Goal: Obtain resource: Obtain resource

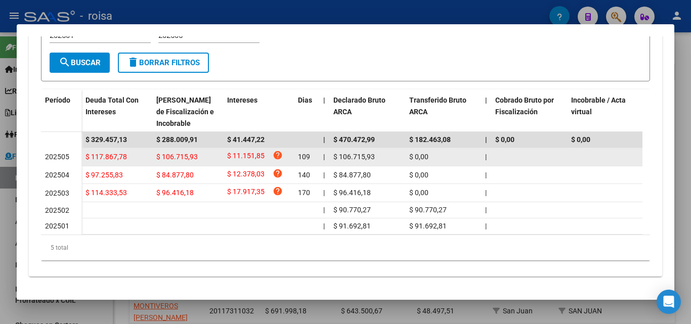
scroll to position [211, 0]
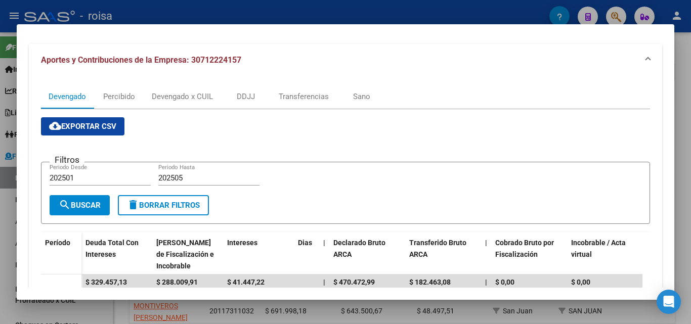
click at [189, 176] on input "202505" at bounding box center [208, 177] width 101 height 9
type input "202507"
drag, startPoint x: 94, startPoint y: 209, endPoint x: 270, endPoint y: 256, distance: 182.7
click at [97, 210] on span "search Buscar" at bounding box center [80, 205] width 42 height 9
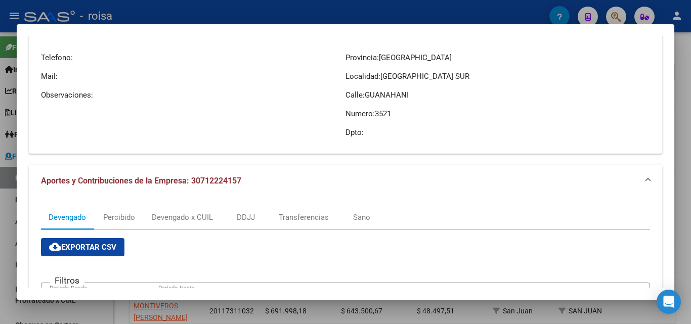
scroll to position [9, 0]
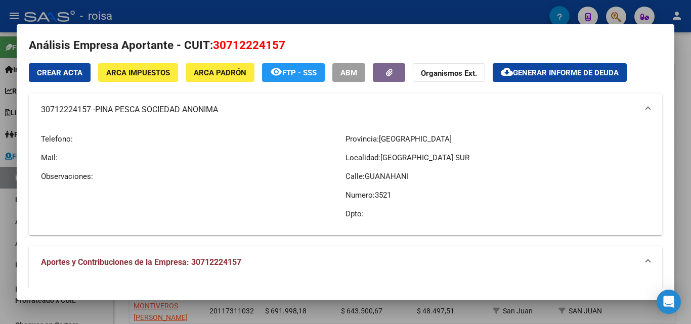
click at [560, 75] on span "Generar informe de deuda" at bounding box center [566, 72] width 106 height 9
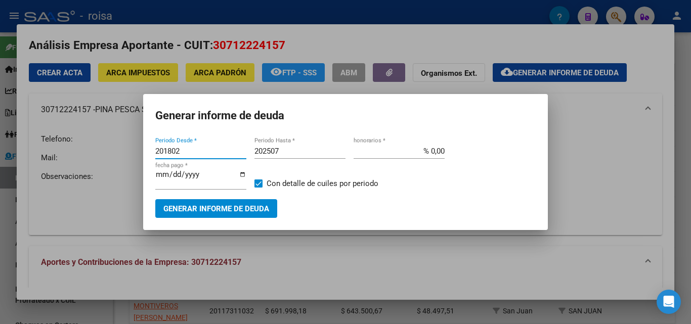
click at [196, 154] on input "201802" at bounding box center [200, 151] width 91 height 9
type input "202501"
click at [429, 150] on input "% 0,00" at bounding box center [398, 151] width 91 height 9
type input "% 10,00"
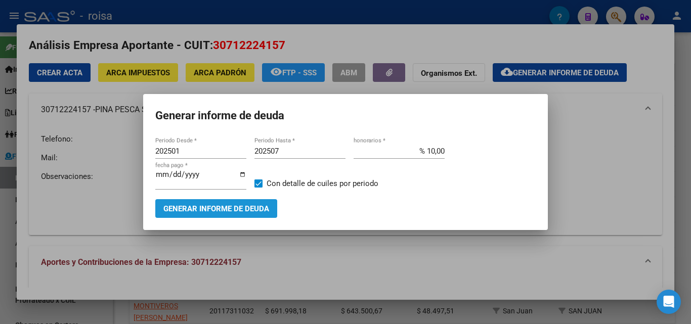
click at [205, 211] on span "Generar informe de deuda" at bounding box center [216, 208] width 106 height 9
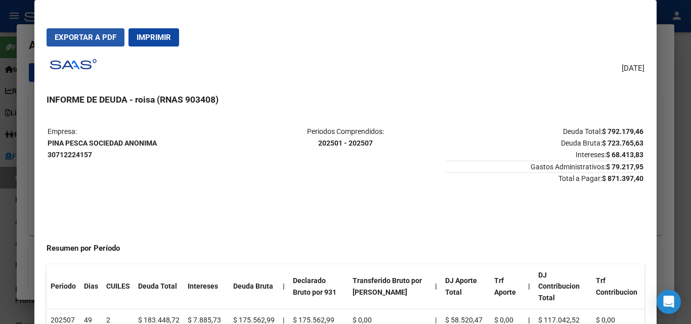
click at [86, 40] on span "Exportar a PDF" at bounding box center [86, 37] width 62 height 9
click at [20, 221] on div at bounding box center [345, 162] width 691 height 324
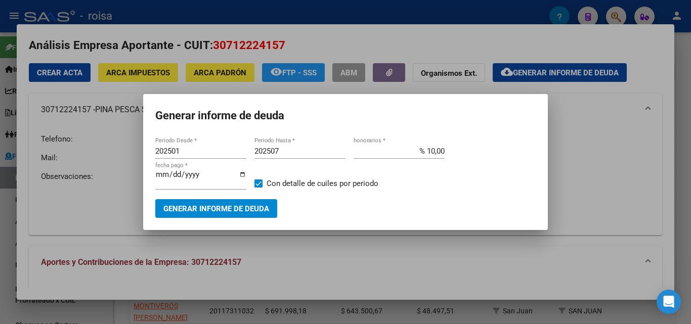
drag, startPoint x: 75, startPoint y: 226, endPoint x: 146, endPoint y: 224, distance: 70.8
click at [77, 226] on div at bounding box center [345, 162] width 691 height 324
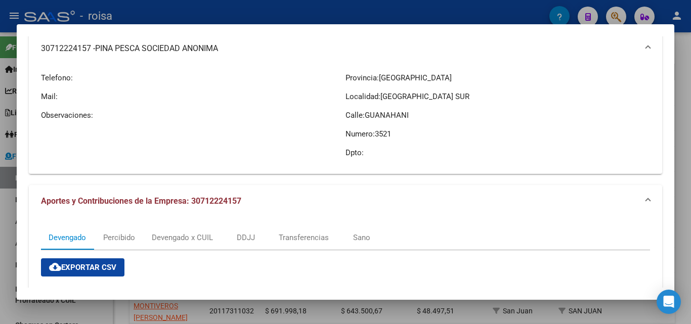
scroll to position [161, 0]
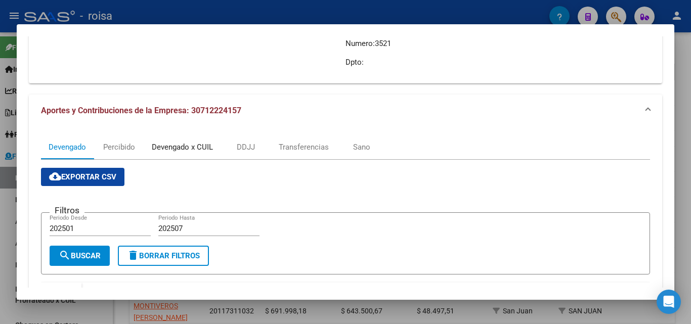
click at [181, 147] on div "Devengado x CUIL" at bounding box center [182, 147] width 61 height 11
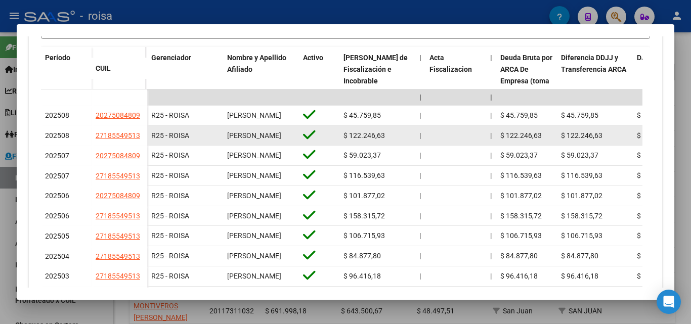
scroll to position [414, 0]
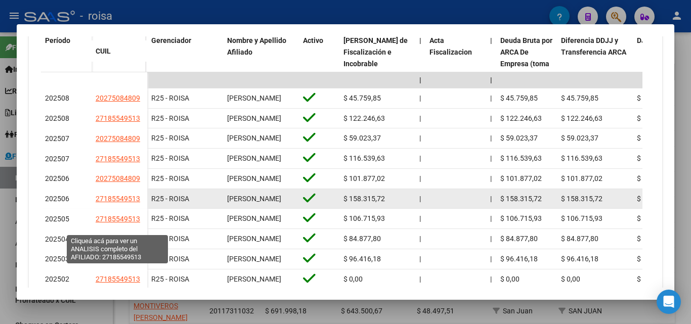
click at [121, 203] on span "27185549513" at bounding box center [118, 199] width 45 height 8
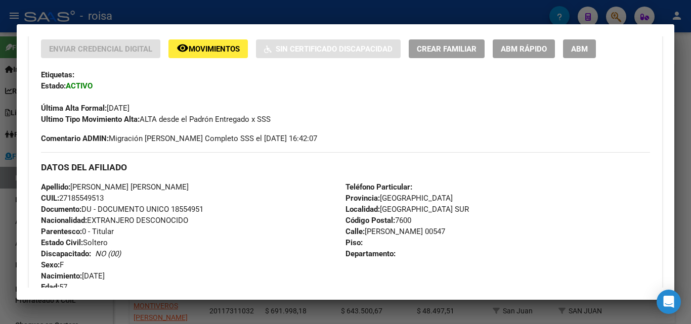
scroll to position [253, 0]
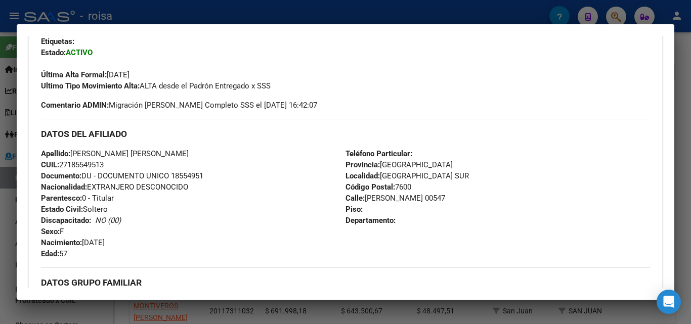
drag, startPoint x: 68, startPoint y: 164, endPoint x: 104, endPoint y: 165, distance: 35.9
click at [104, 165] on span "CUIL: 27185549513" at bounding box center [72, 164] width 63 height 9
copy span "18554951"
click at [10, 232] on div at bounding box center [345, 162] width 691 height 324
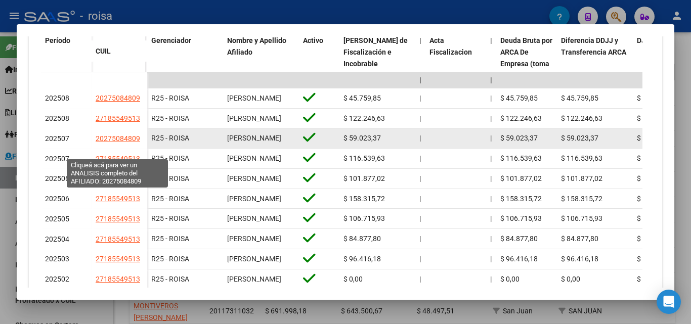
click at [126, 143] on span "20275084809" at bounding box center [118, 139] width 45 height 8
type textarea "20275084809"
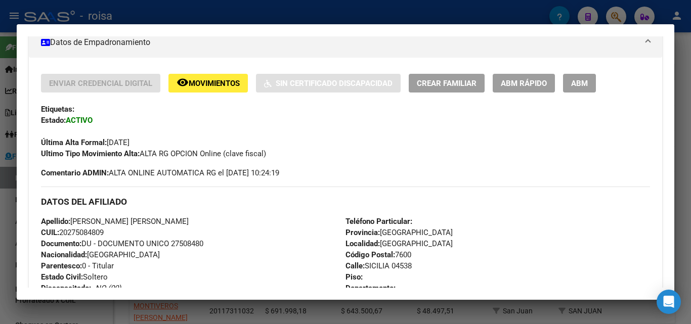
scroll to position [202, 0]
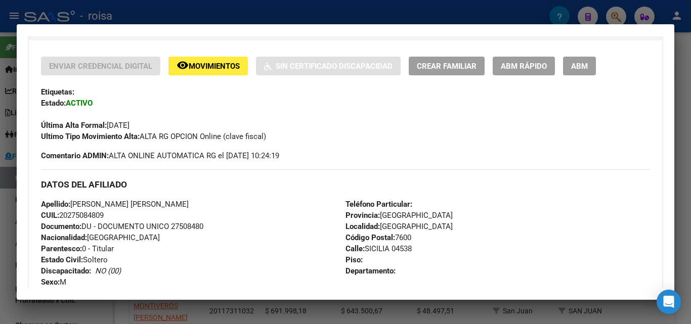
drag, startPoint x: 70, startPoint y: 214, endPoint x: 103, endPoint y: 213, distance: 32.9
click at [103, 213] on span "CUIL: 20275084809" at bounding box center [72, 215] width 63 height 9
copy span "27508480"
